Goal: Task Accomplishment & Management: Manage account settings

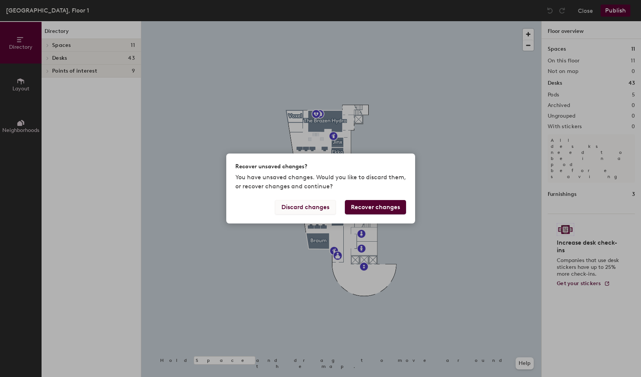
click at [314, 205] on button "Discard changes" at bounding box center [305, 207] width 61 height 14
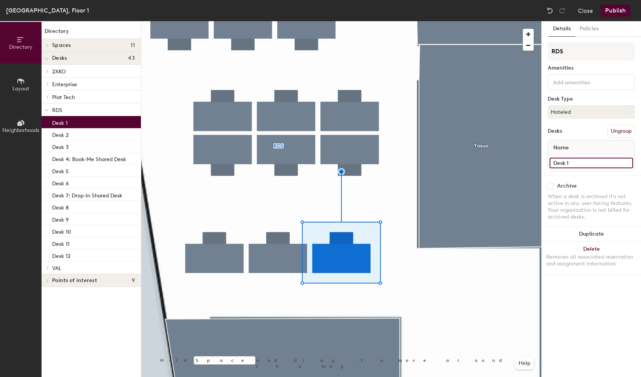
click at [578, 160] on input "Desk 1" at bounding box center [591, 163] width 83 height 11
click at [579, 164] on input "Desk 1" at bounding box center [591, 163] width 83 height 11
type input "Desk 1: Drop-in Non-bookable"
click at [616, 9] on button "Publish" at bounding box center [616, 11] width 30 height 12
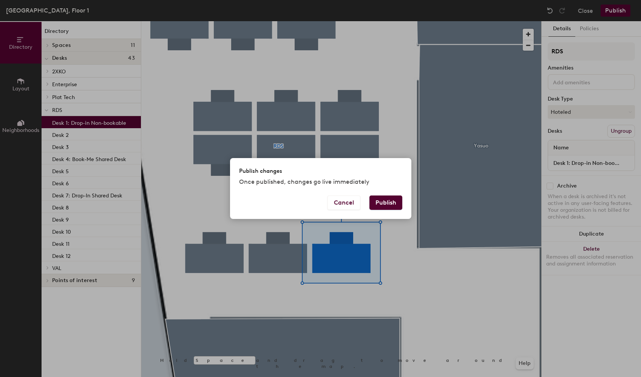
click at [393, 206] on button "Publish" at bounding box center [385, 202] width 33 height 14
